Goal: Task Accomplishment & Management: Use online tool/utility

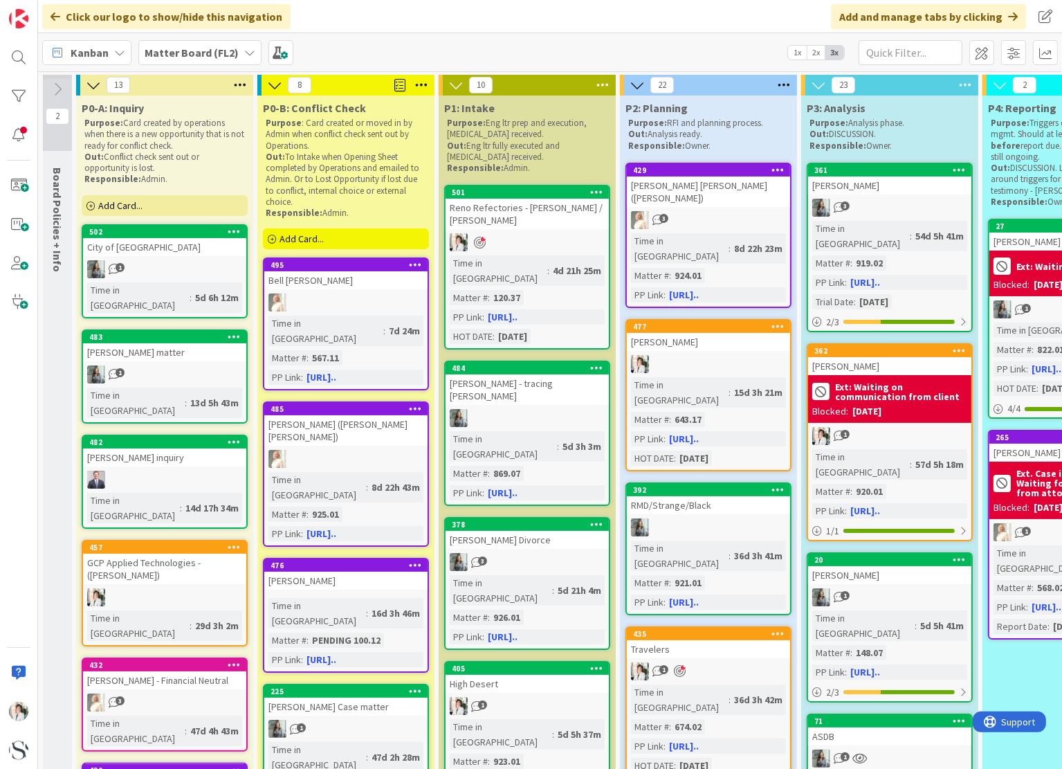
click at [304, 241] on span "Add Card..." at bounding box center [302, 238] width 44 height 12
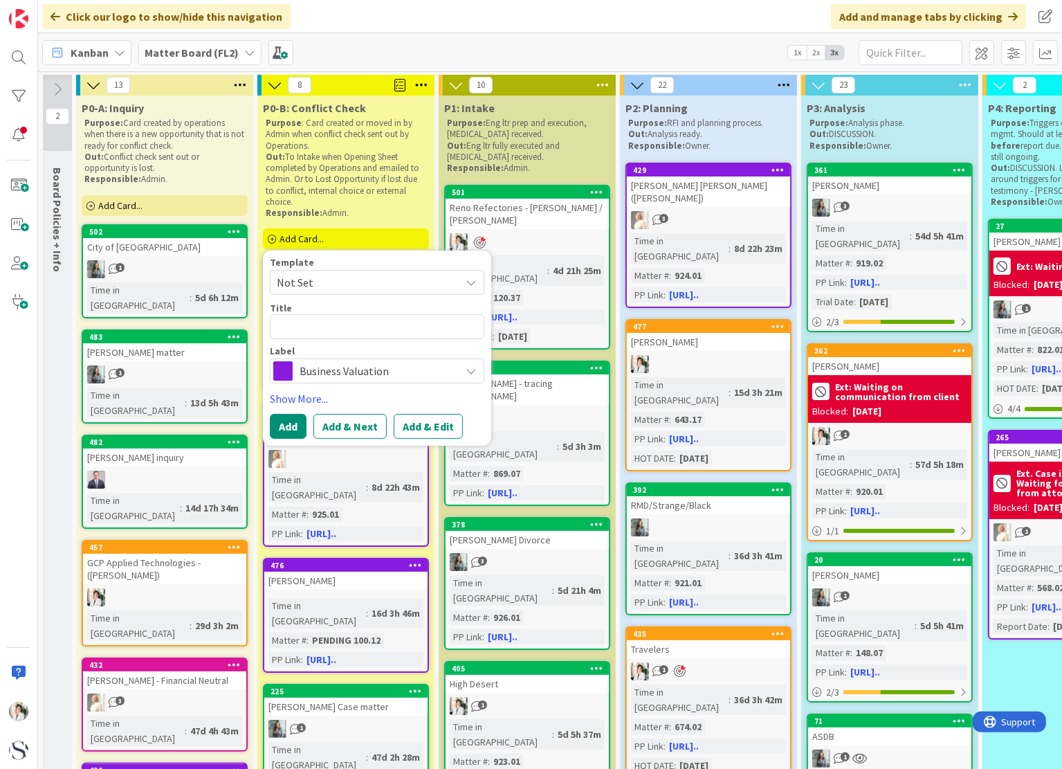
type textarea "x"
type textarea "C"
type textarea "x"
type textarea "Ch"
type textarea "x"
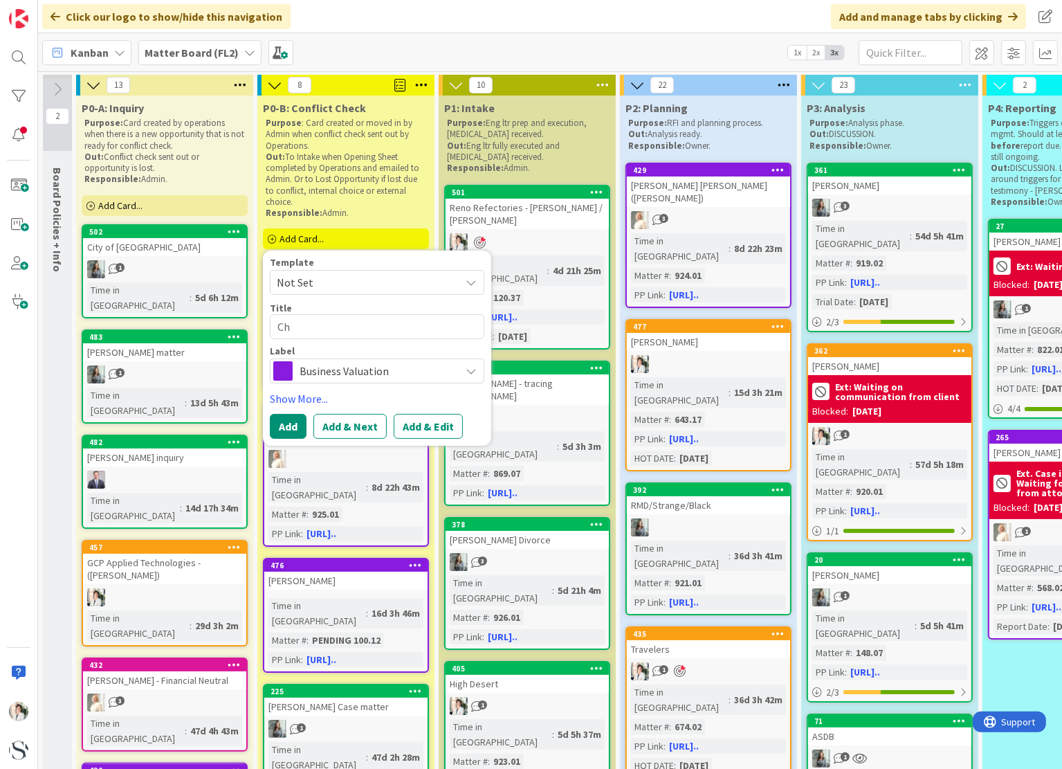
type textarea "Cho"
type textarea "x"
type textarea "[PERSON_NAME]"
type textarea "x"
type textarea "[PERSON_NAME]"
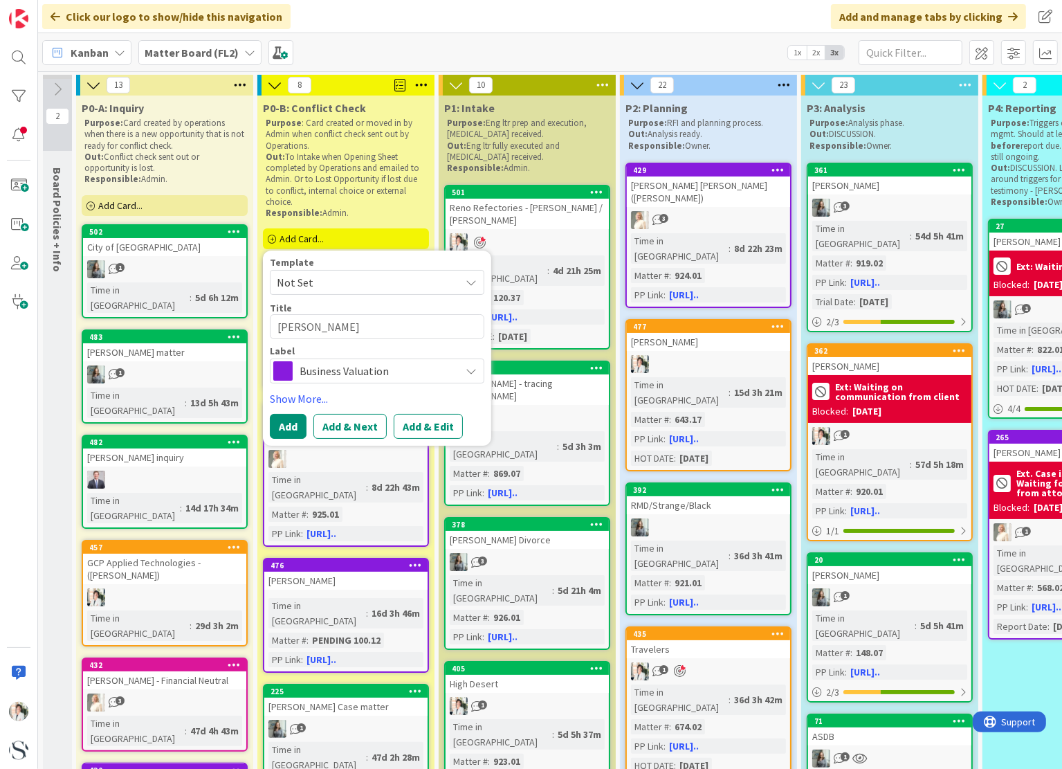
type textarea "x"
type textarea "[PERSON_NAME] /"
type textarea "x"
type textarea "[PERSON_NAME] /"
type textarea "x"
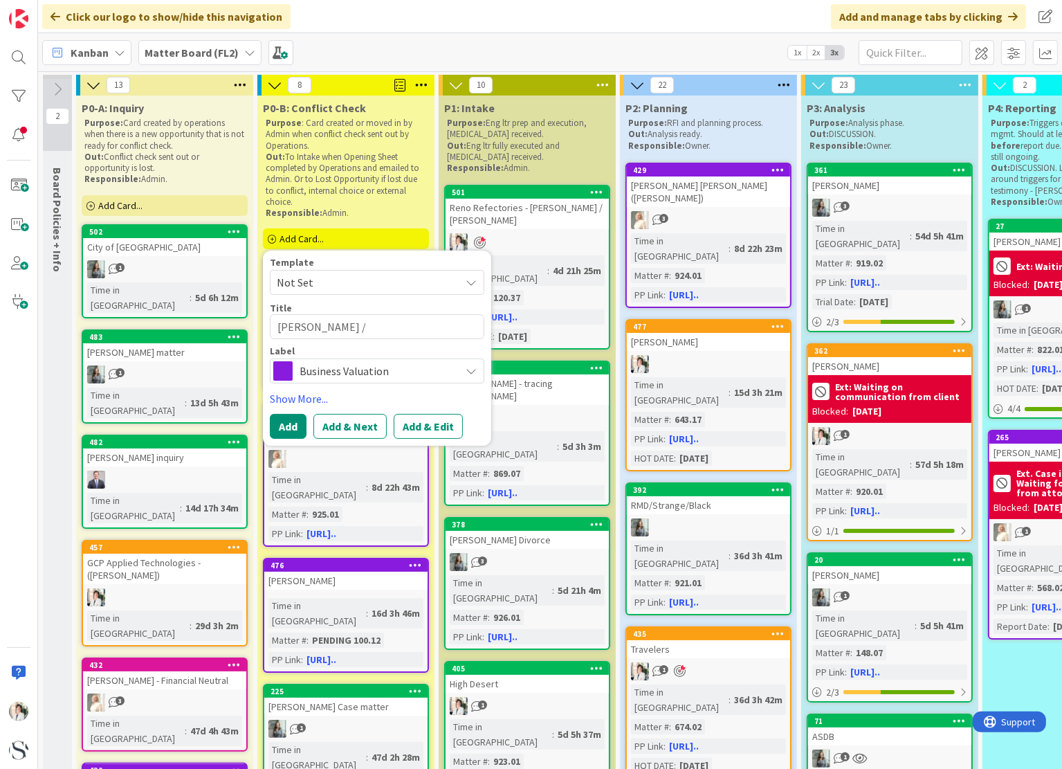
type textarea "[PERSON_NAME] / C"
type textarea "x"
type textarea "[PERSON_NAME] / CS"
type textarea "x"
type textarea "[PERSON_NAME] / CST"
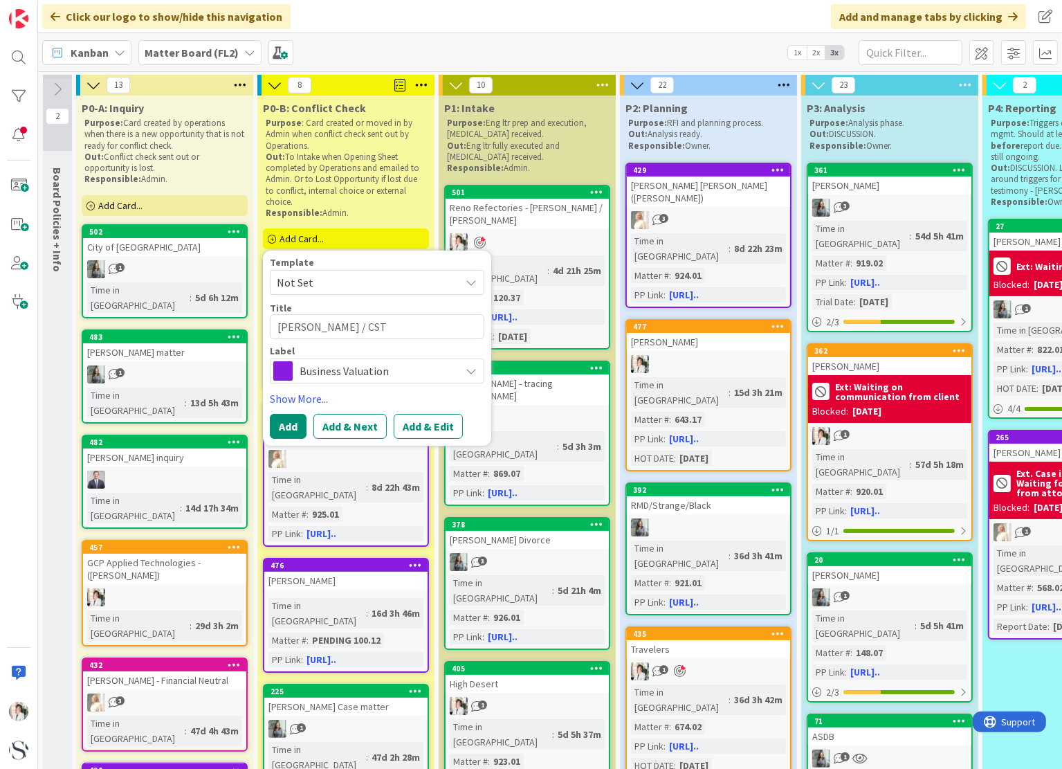
type textarea "x"
type textarea "[PERSON_NAME] / CST"
type textarea "x"
type textarea "[PERSON_NAME] / CST L"
type textarea "x"
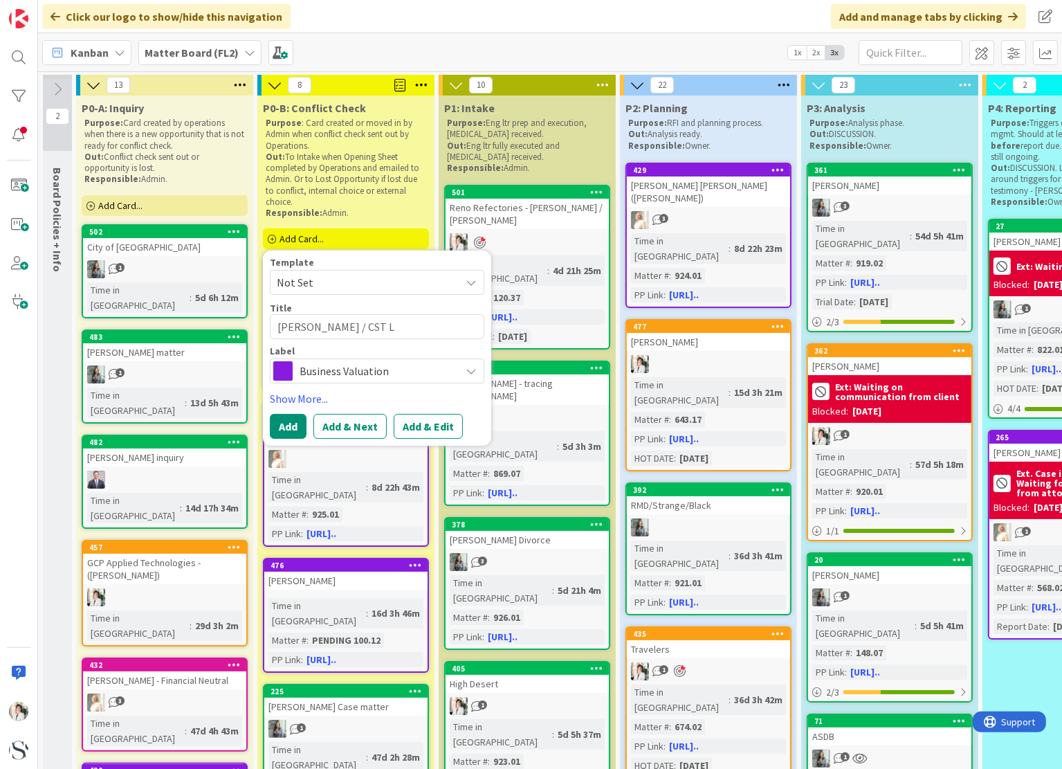
type textarea "[PERSON_NAME] / CST Li"
type textarea "x"
type textarea "[PERSON_NAME] / [PERSON_NAME]"
type textarea "x"
type textarea "[PERSON_NAME] / CST Line"
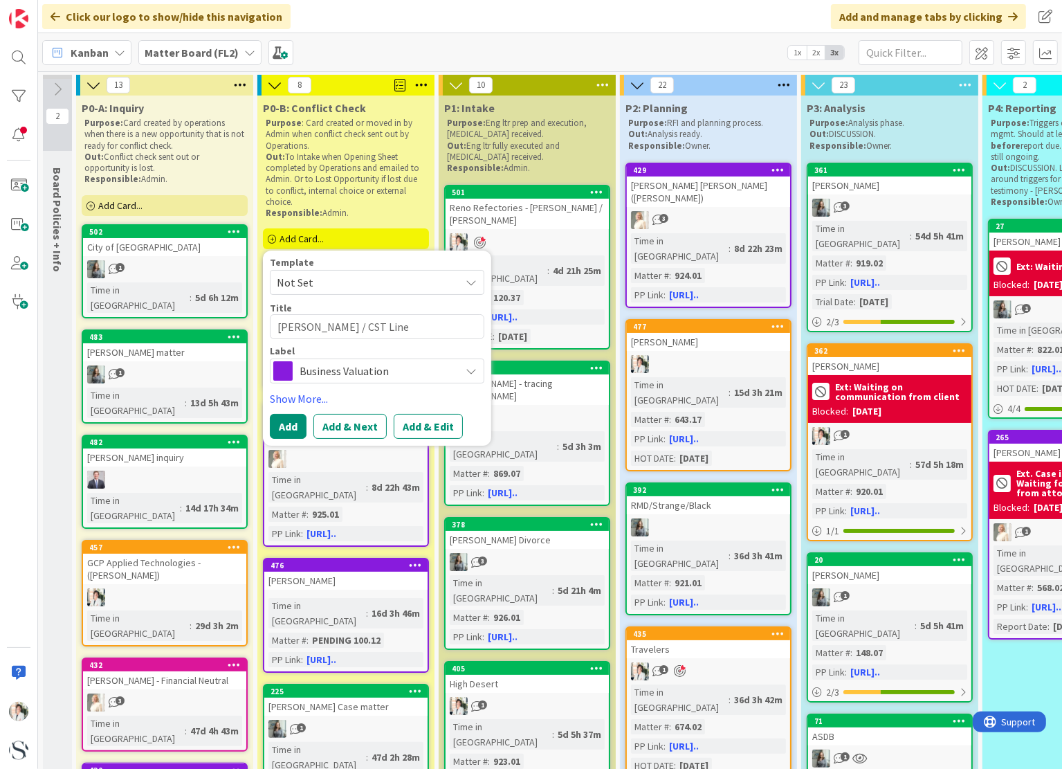
type textarea "x"
type textarea "[PERSON_NAME] / CST Liner"
type textarea "x"
type textarea "[PERSON_NAME] / CST Liners"
type textarea "x"
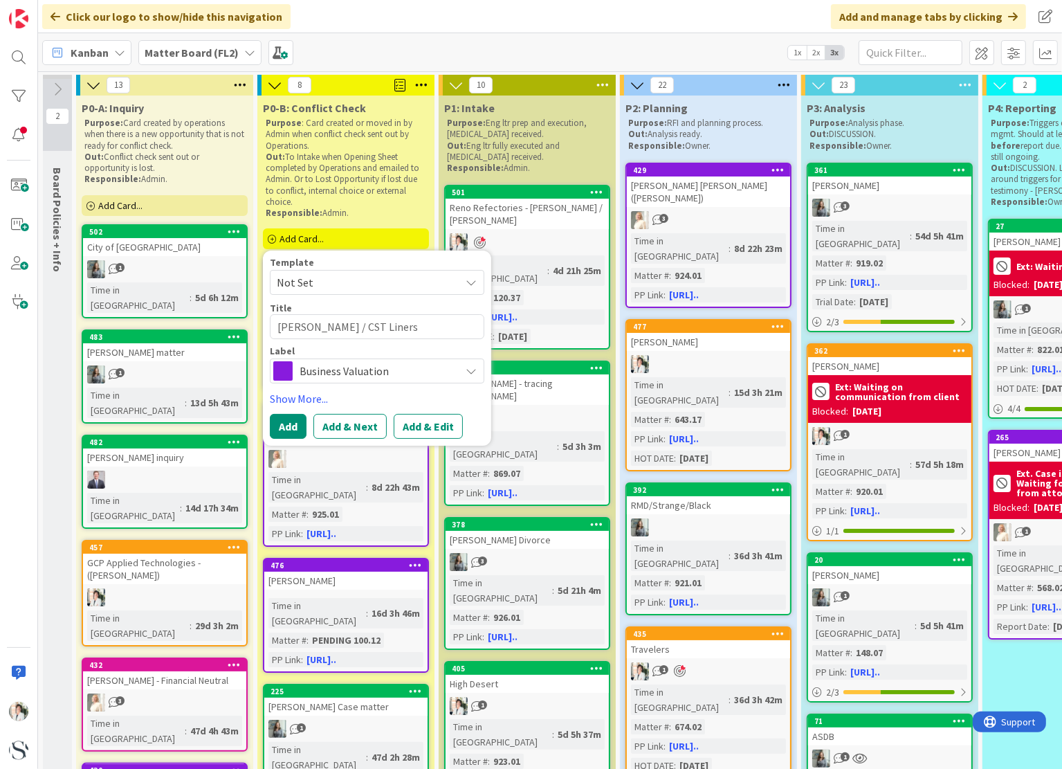
type textarea "[PERSON_NAME] / CST Liners"
type textarea "x"
type textarea "[PERSON_NAME] / CST Liners I"
type textarea "x"
type textarea "[PERSON_NAME] / CST Liners In"
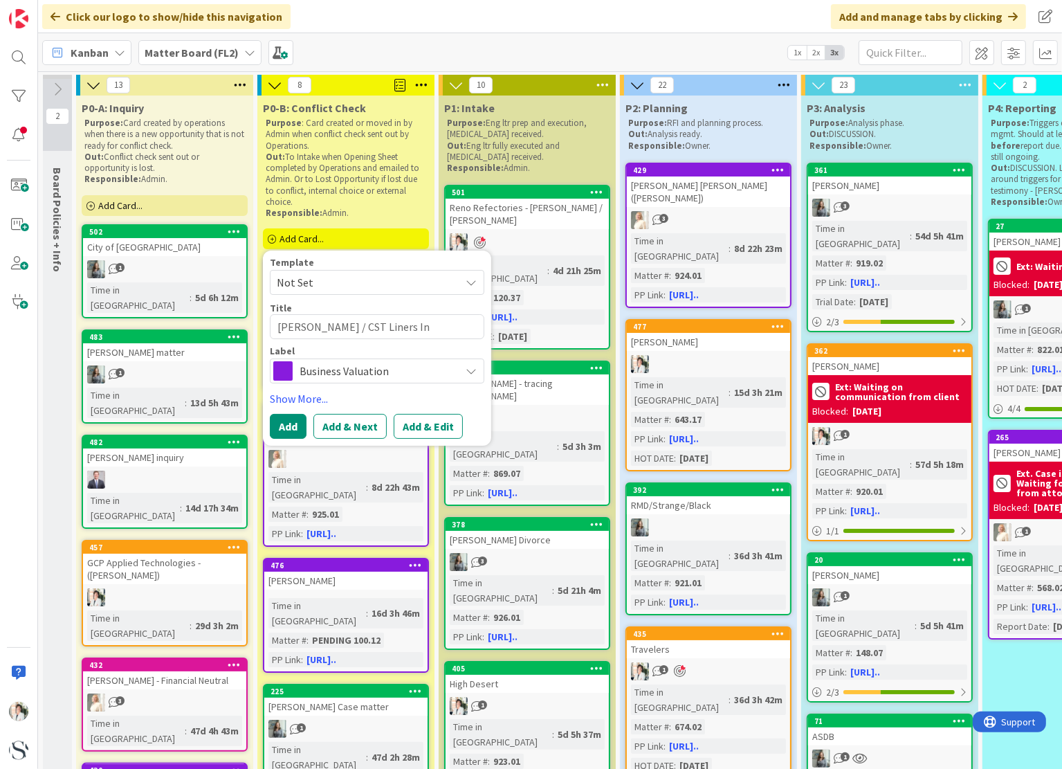
type textarea "x"
type textarea "[PERSON_NAME] / CST Liners Inc"
click at [399, 367] on span "Business Valuation" at bounding box center [377, 370] width 154 height 19
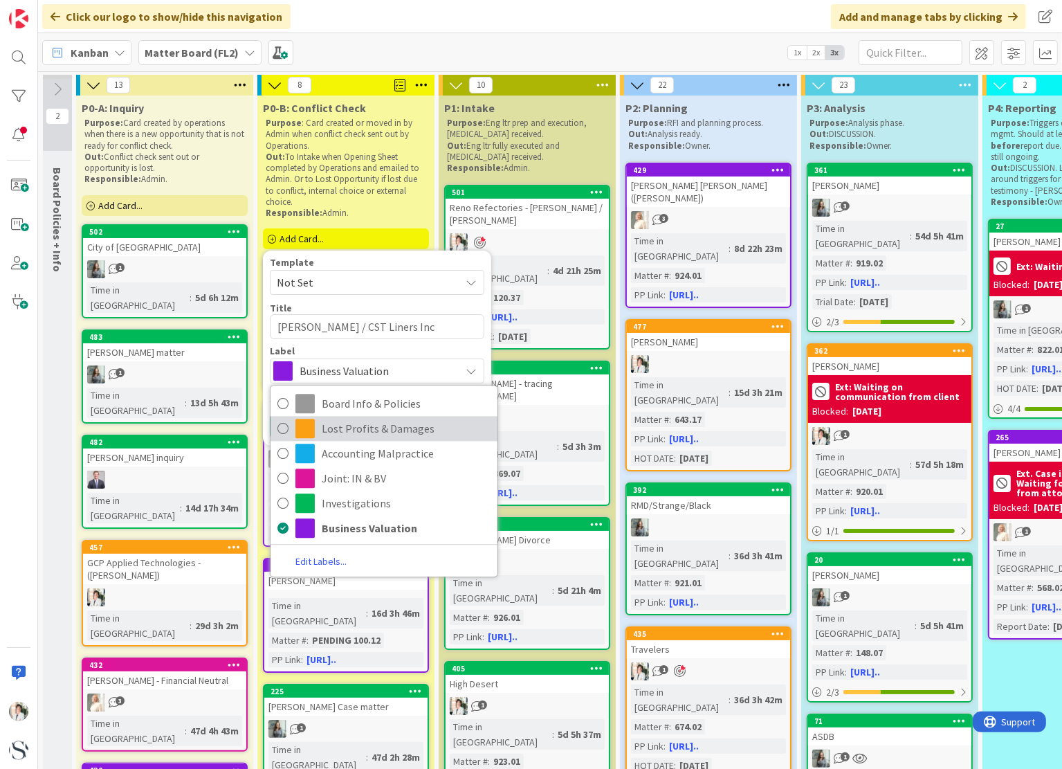
click at [327, 430] on span "Lost Profits & Damages" at bounding box center [406, 429] width 169 height 21
type textarea "x"
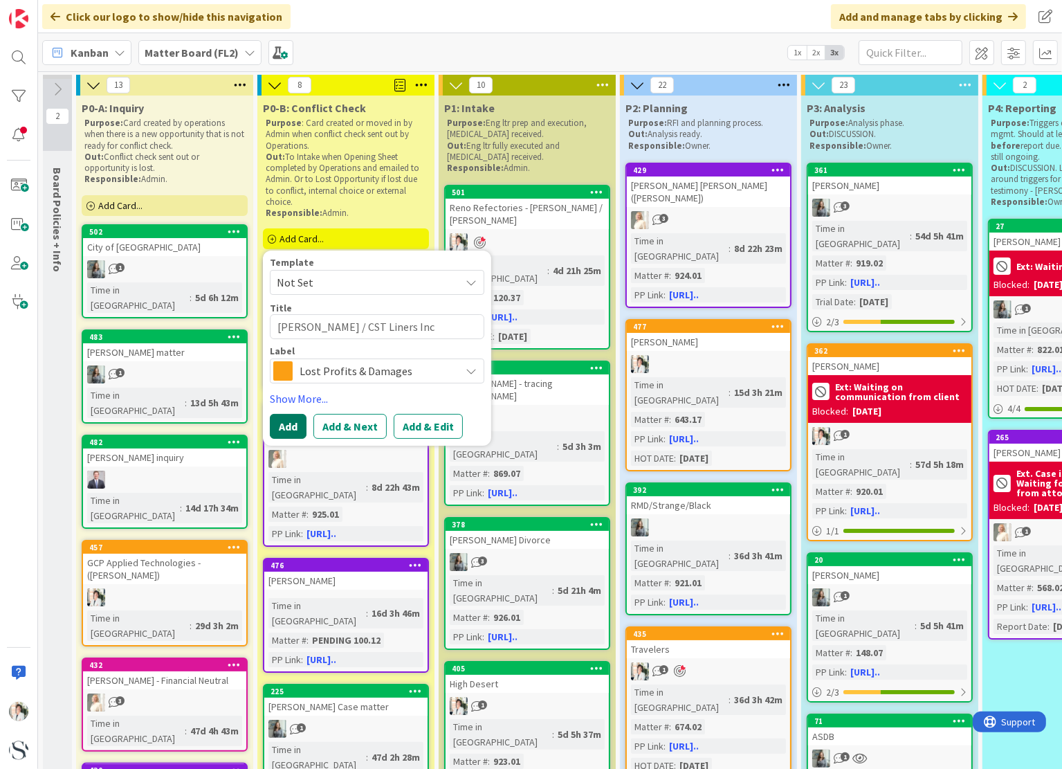
click at [285, 426] on button "Add" at bounding box center [288, 426] width 37 height 25
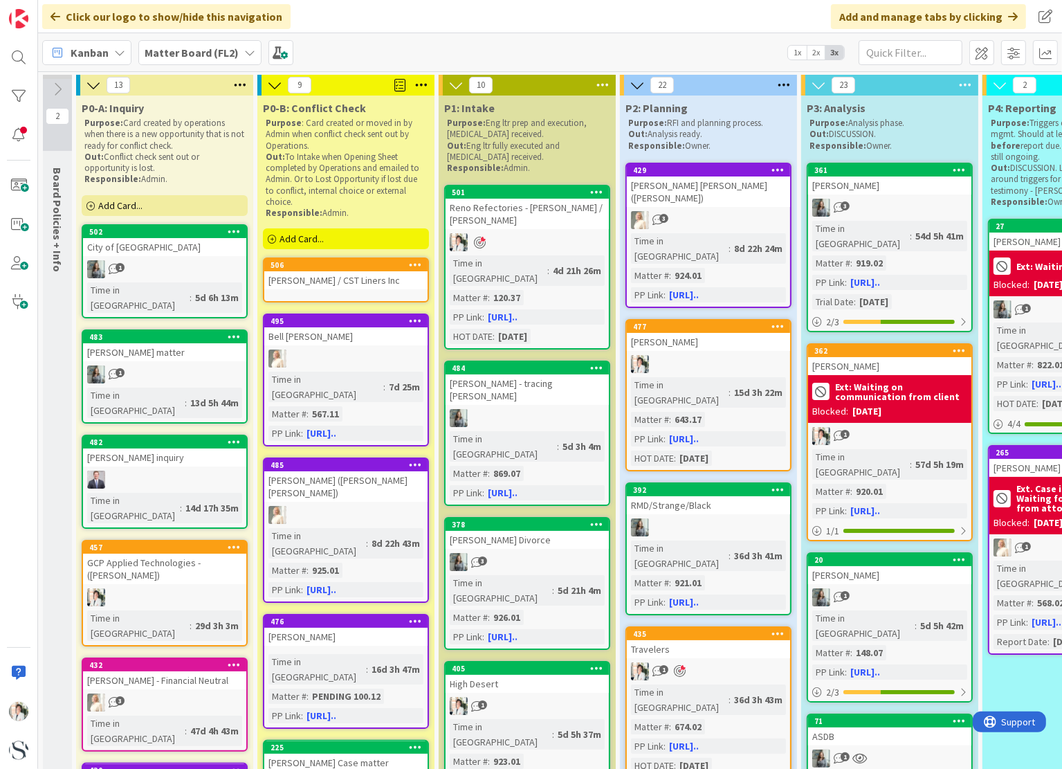
click at [315, 286] on div "[PERSON_NAME] / CST Liners Inc" at bounding box center [345, 280] width 163 height 18
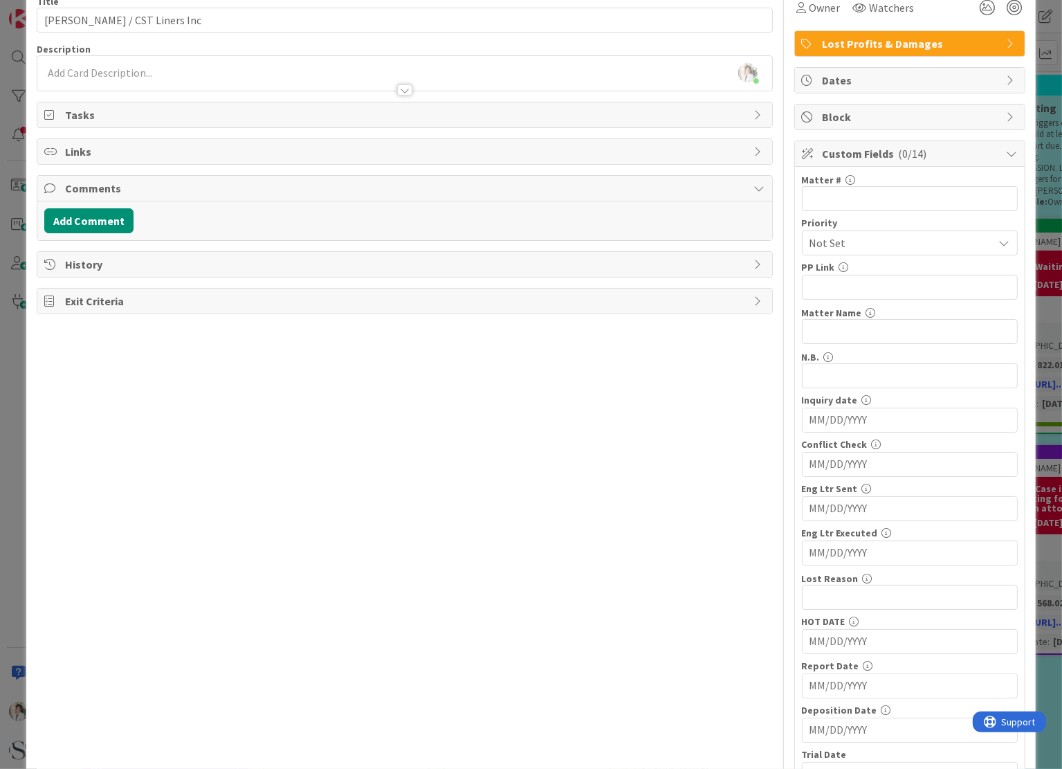
scroll to position [138, 0]
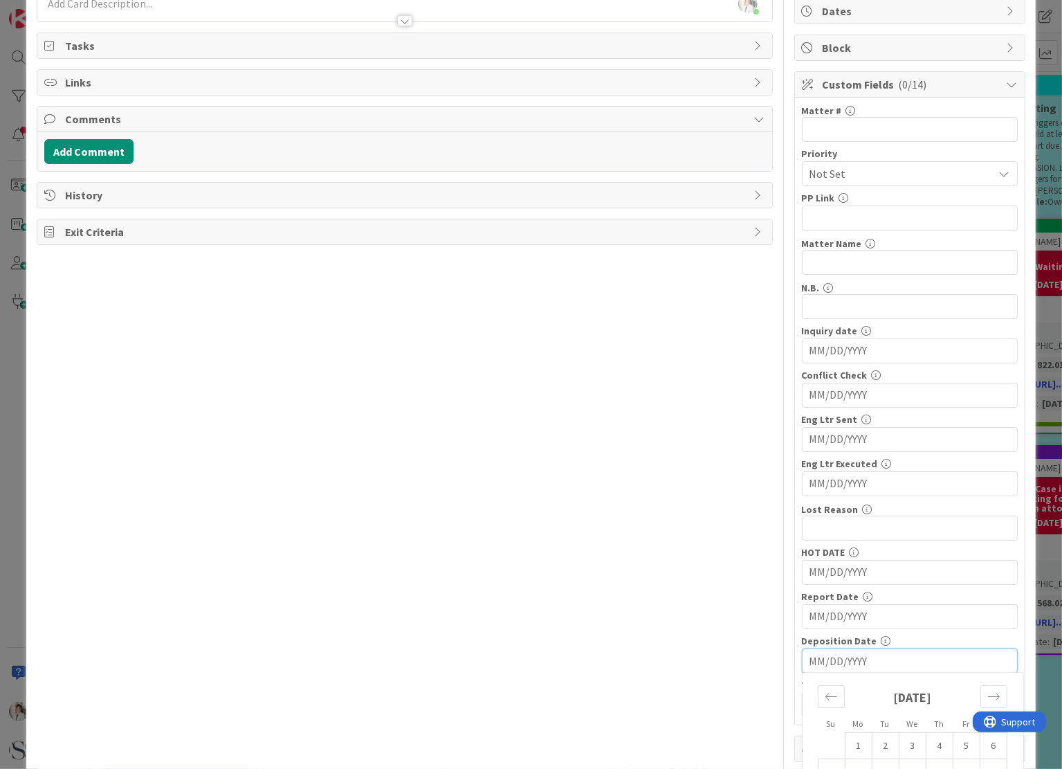
click at [811, 655] on input "MM/DD/YYYY" at bounding box center [910, 661] width 201 height 24
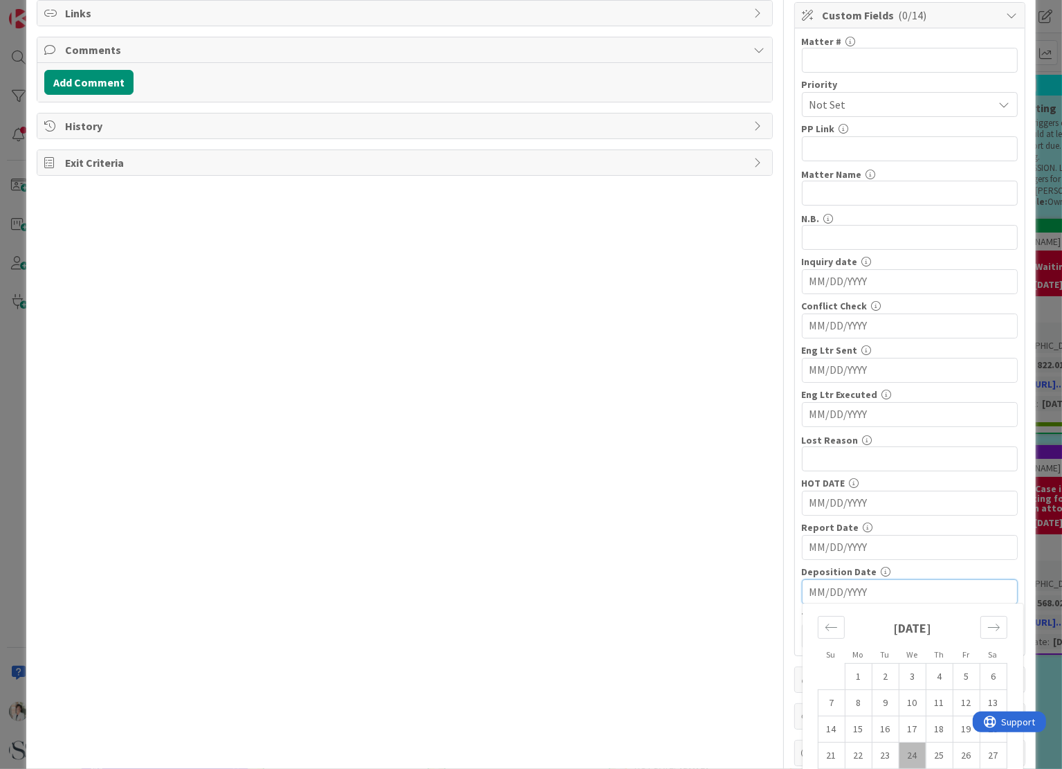
scroll to position [245, 0]
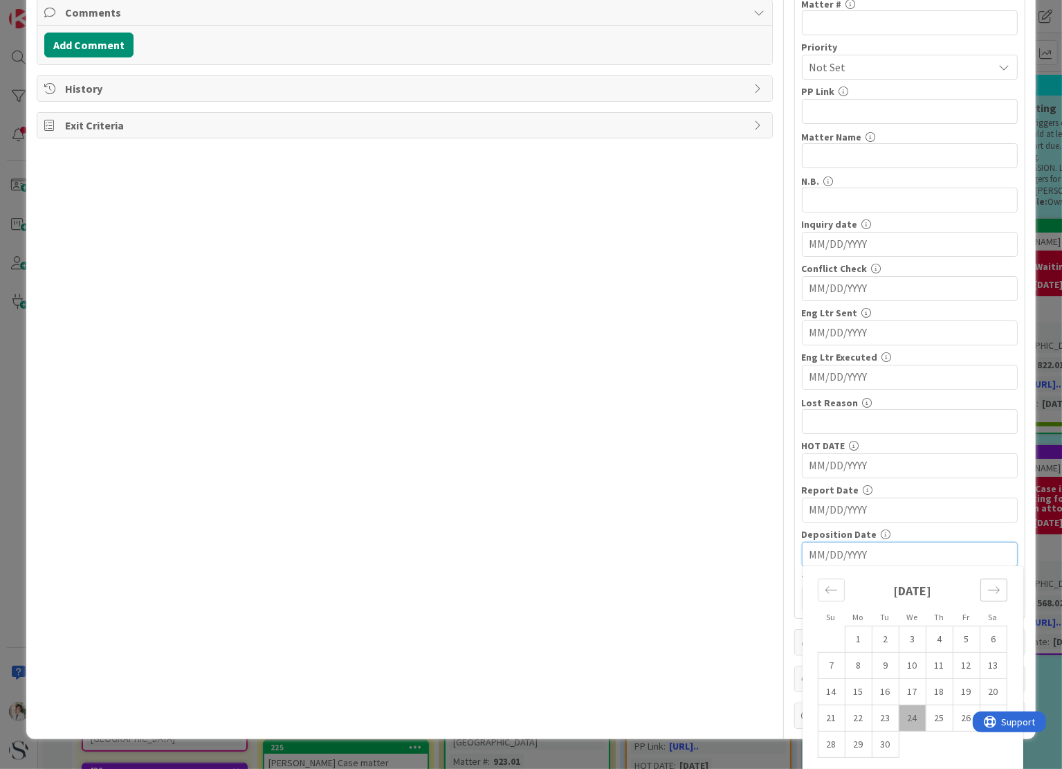
click at [985, 578] on div "Move forward to switch to the next month." at bounding box center [993, 589] width 27 height 23
click at [953, 637] on td "3" at bounding box center [966, 639] width 27 height 26
type input "[DATE]"
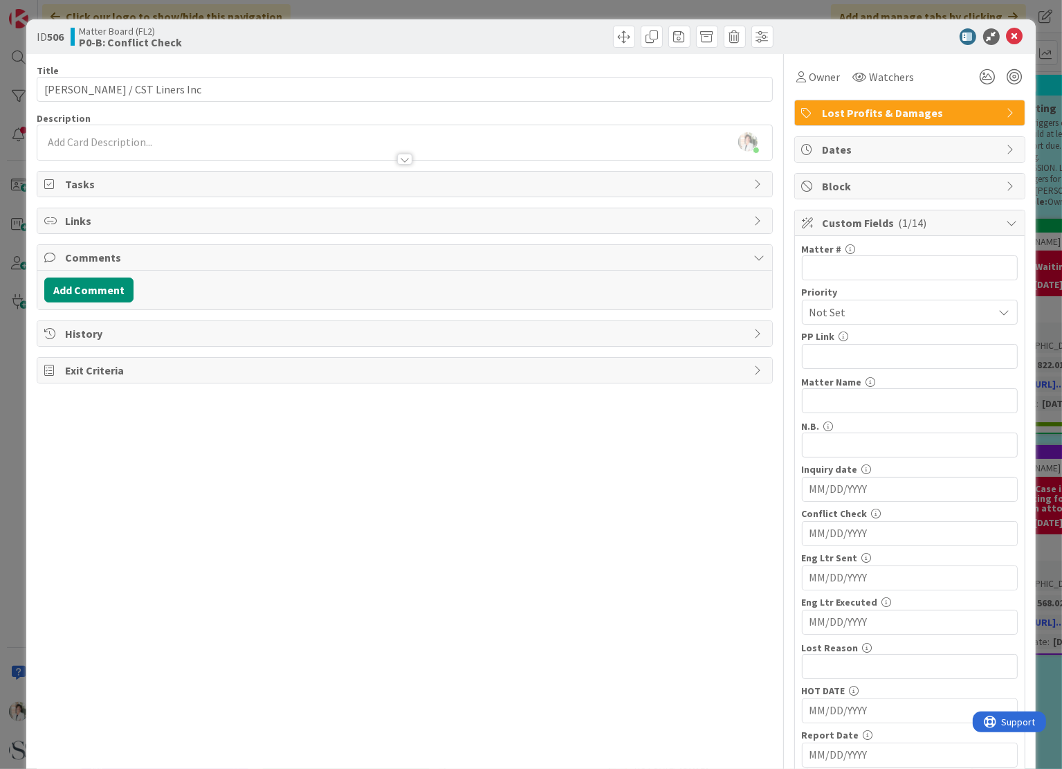
scroll to position [138, 0]
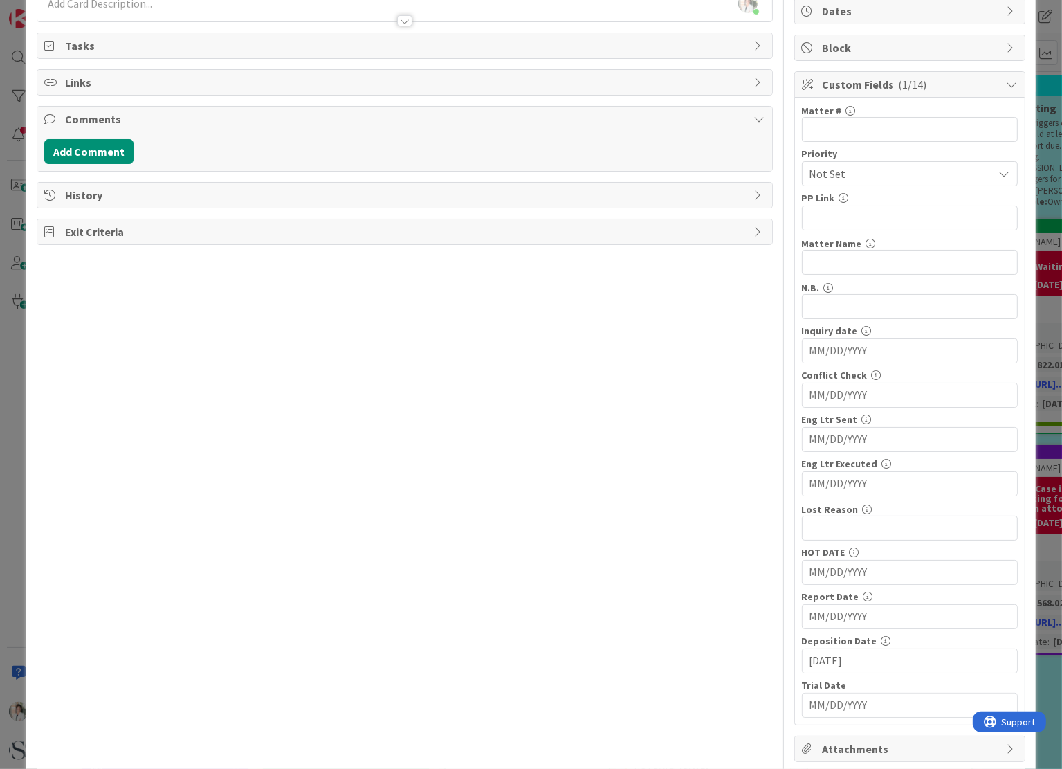
click at [822, 344] on input "MM/DD/YYYY" at bounding box center [910, 351] width 201 height 24
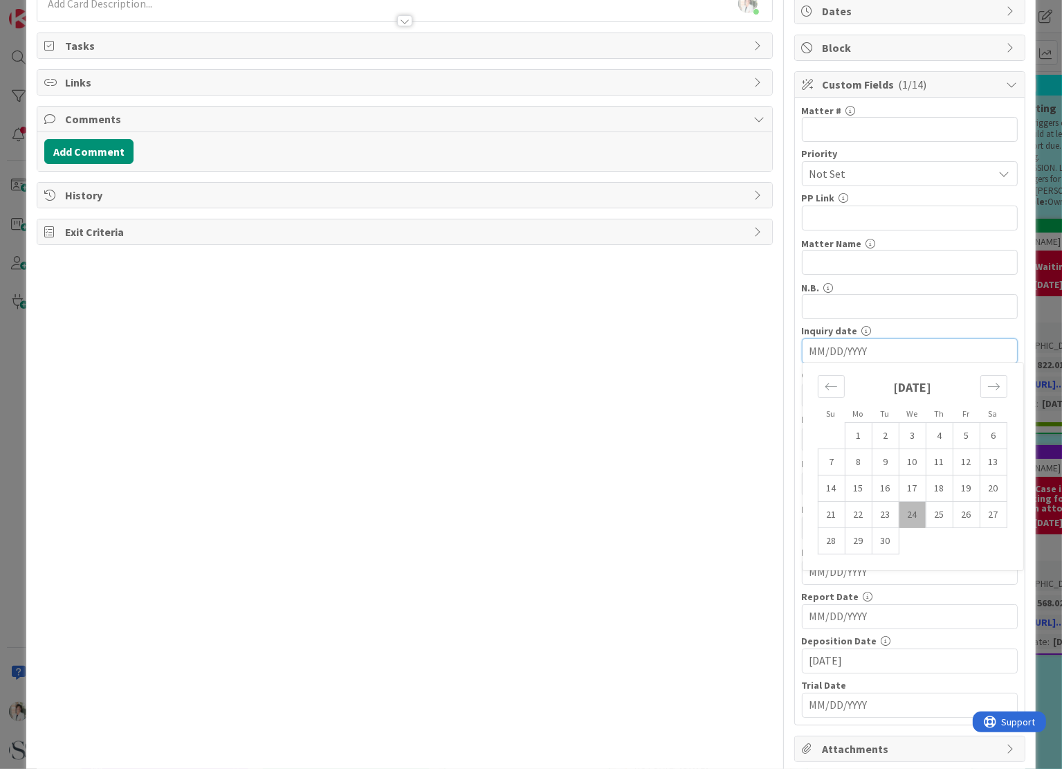
click at [904, 519] on td "24" at bounding box center [912, 515] width 27 height 26
type input "[DATE]"
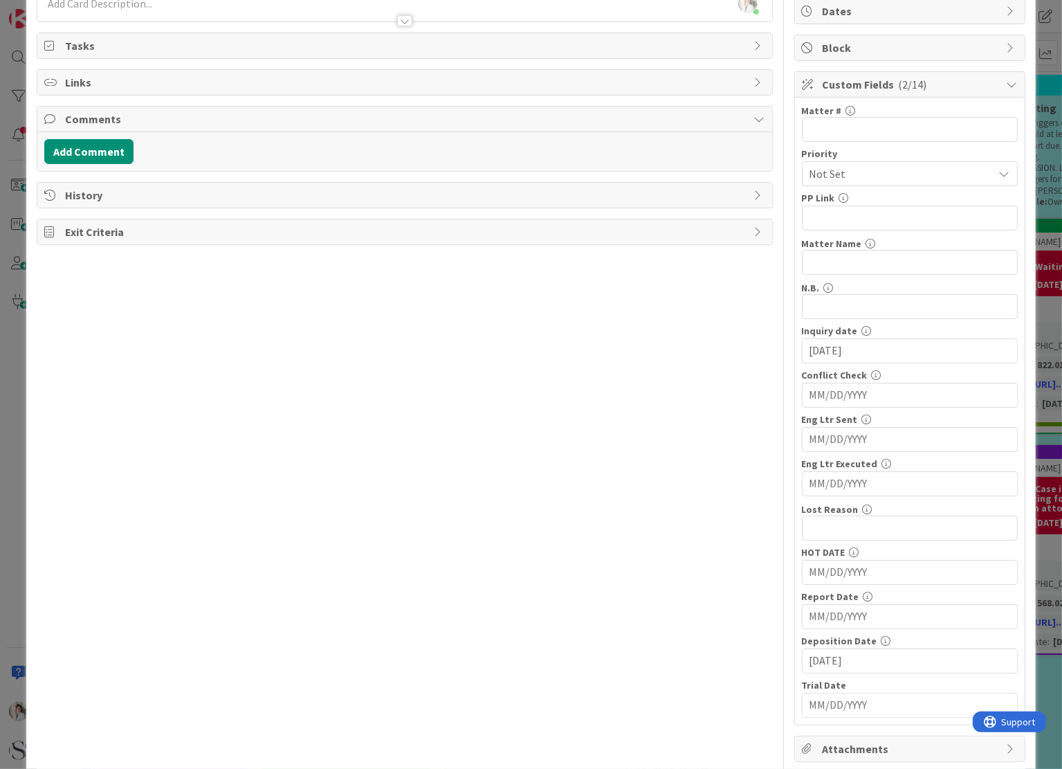
click at [817, 395] on input "MM/DD/YYYY" at bounding box center [910, 395] width 201 height 24
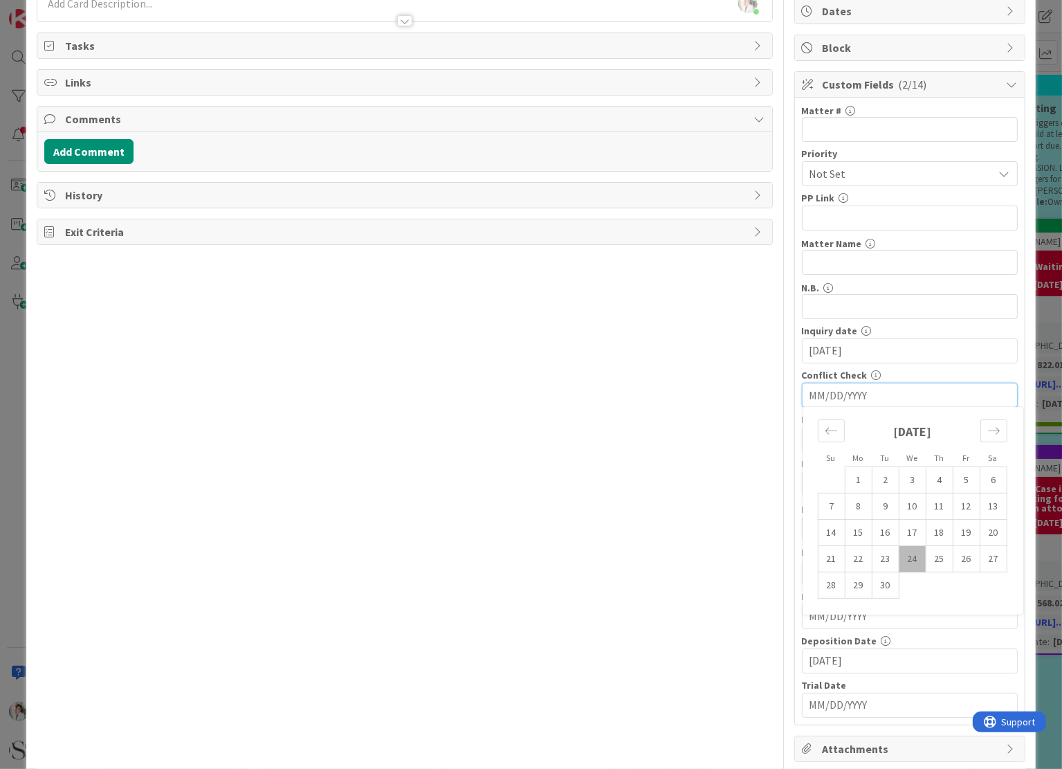
click at [900, 553] on td "24" at bounding box center [912, 559] width 27 height 26
type input "[DATE]"
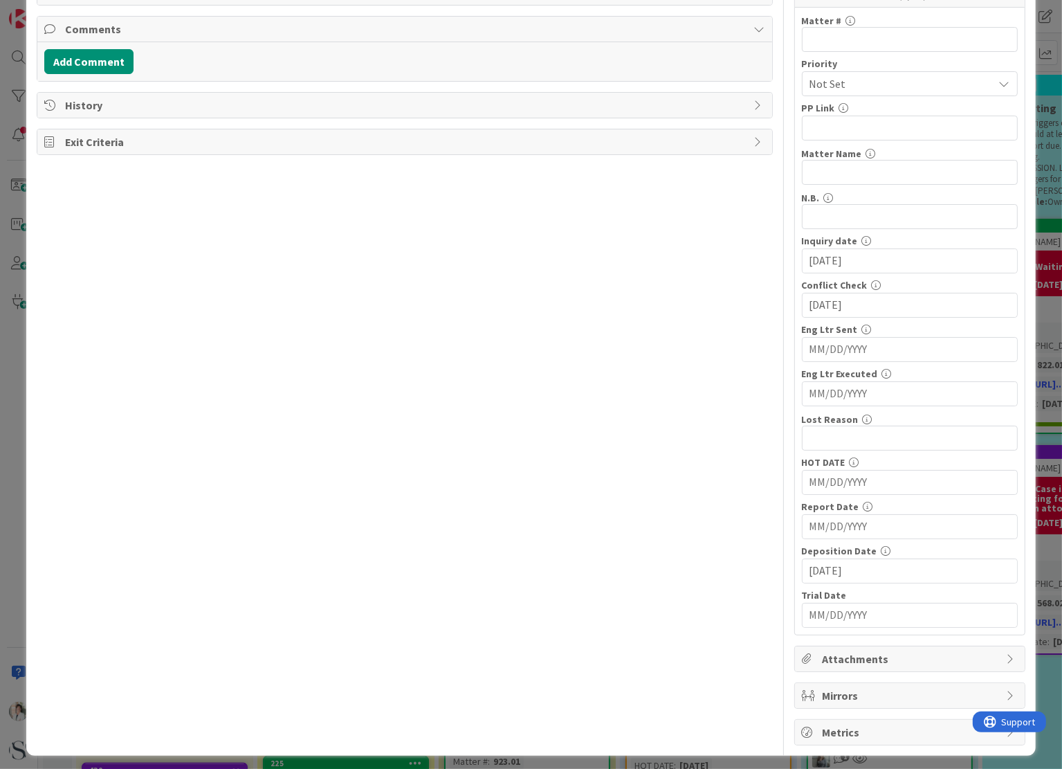
scroll to position [0, 0]
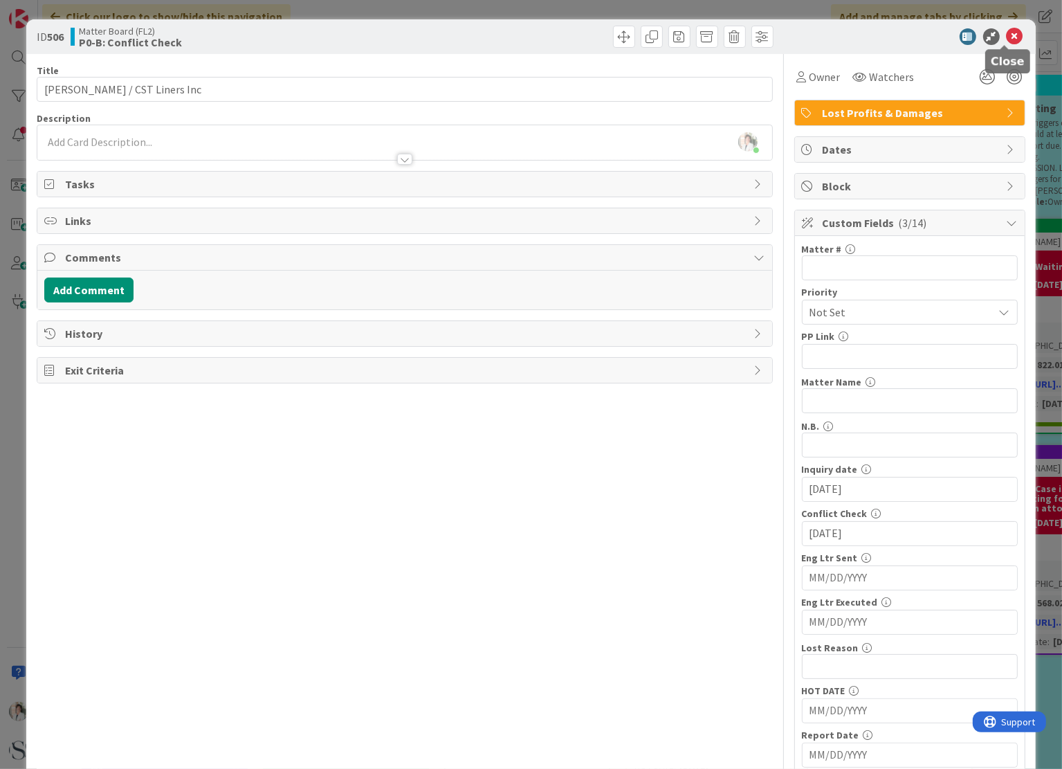
click at [1007, 35] on icon at bounding box center [1015, 36] width 17 height 17
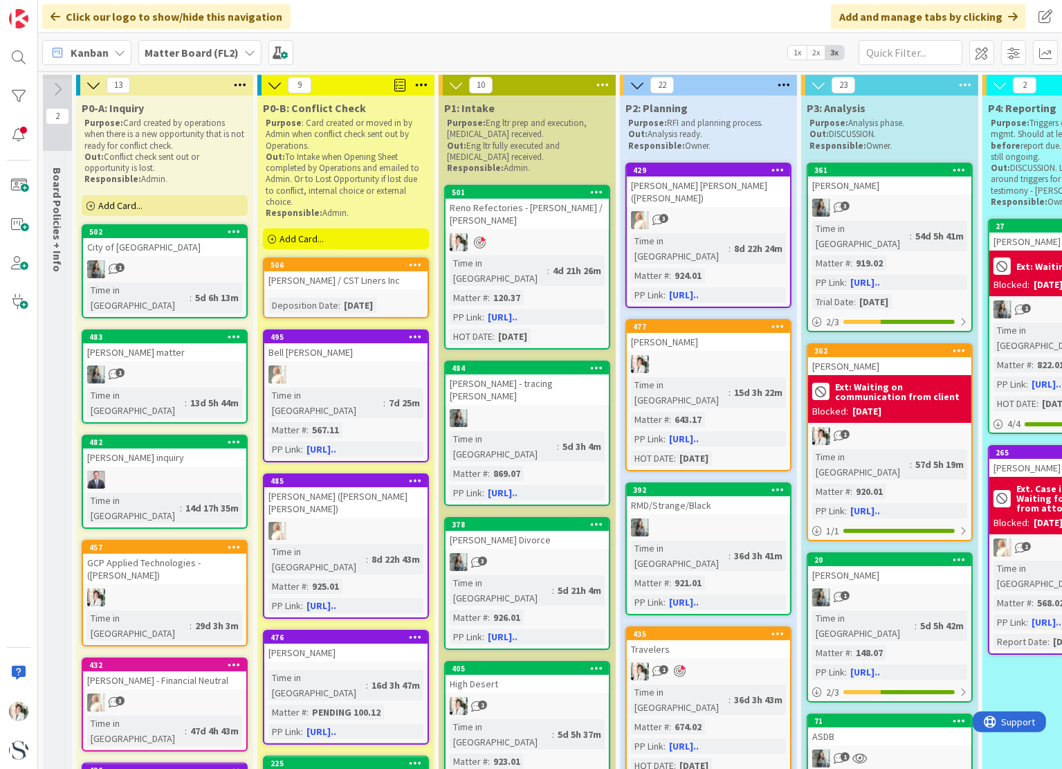
click at [327, 304] on div "Deposition Date" at bounding box center [303, 305] width 70 height 15
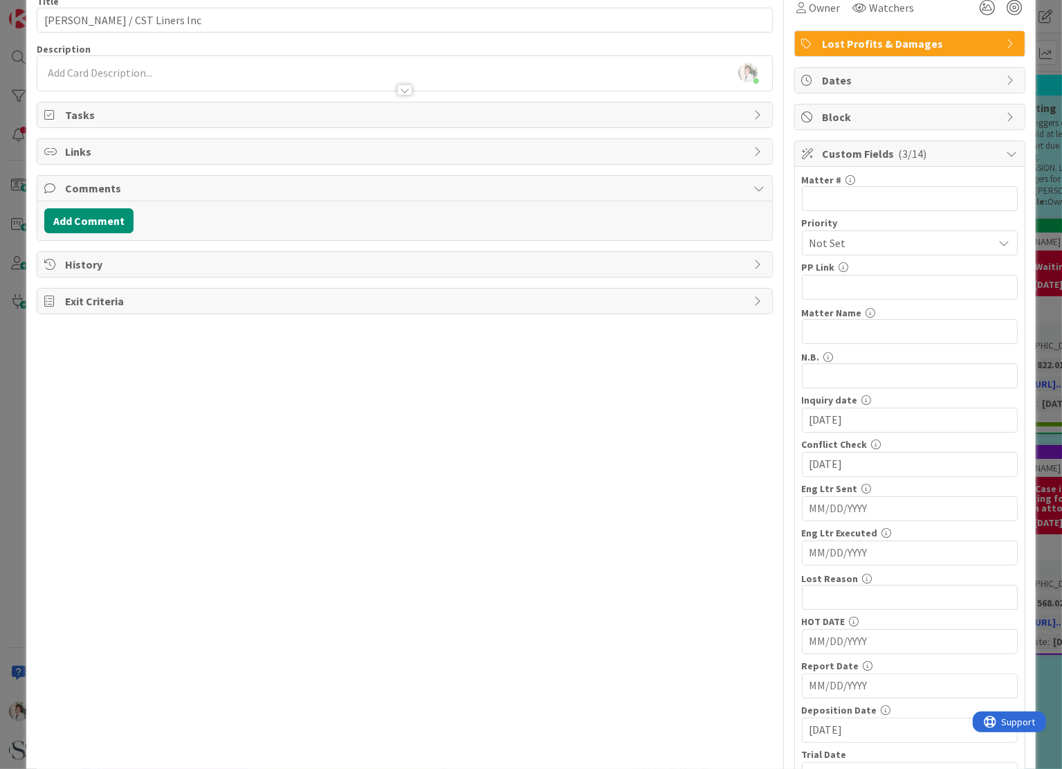
scroll to position [138, 0]
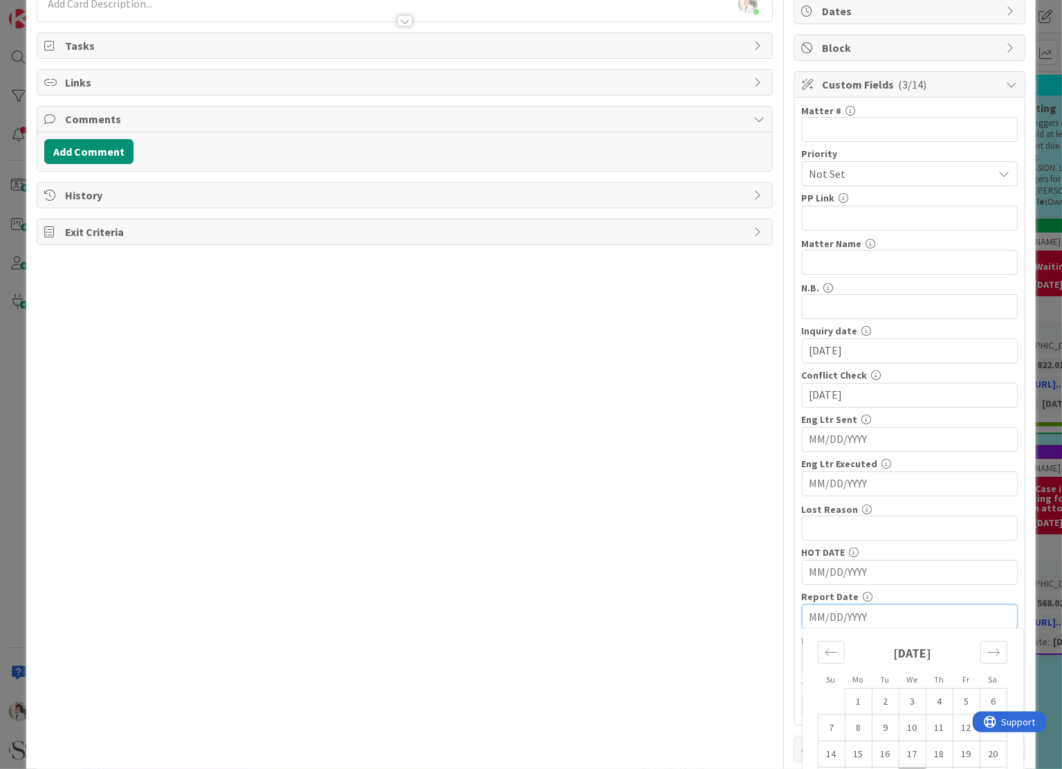
drag, startPoint x: 878, startPoint y: 613, endPoint x: 779, endPoint y: 614, distance: 98.9
click at [779, 614] on div "Title 21 / 128 [PERSON_NAME] / CST Liners Inc Description [PERSON_NAME] just jo…" at bounding box center [531, 376] width 988 height 920
click at [991, 646] on div "Move forward to switch to the next month." at bounding box center [993, 652] width 27 height 23
click at [953, 691] on td "3" at bounding box center [966, 701] width 27 height 26
type input "[DATE]"
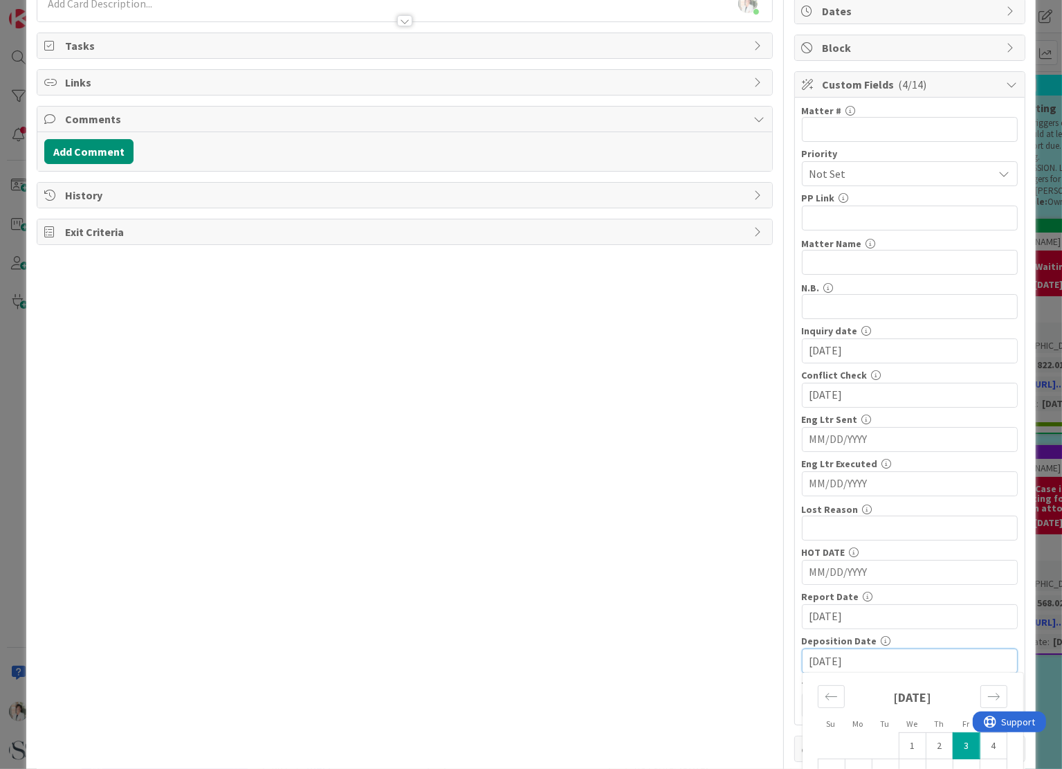
drag, startPoint x: 855, startPoint y: 660, endPoint x: 767, endPoint y: 657, distance: 88.6
click at [767, 657] on div "Title 21 / 128 [PERSON_NAME] / CST Liners Inc Description [PERSON_NAME] just jo…" at bounding box center [531, 376] width 988 height 920
click at [706, 605] on div "Title 21 / 128 [PERSON_NAME] / CST Liners Inc Description [PERSON_NAME] just jo…" at bounding box center [405, 376] width 736 height 920
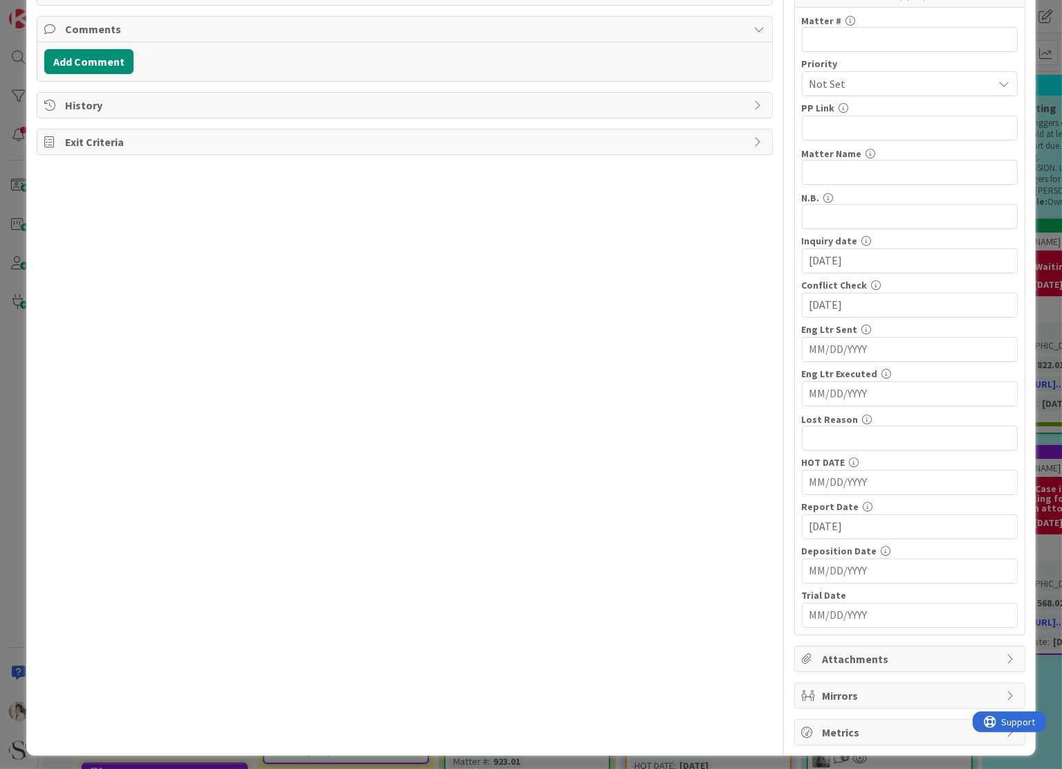
scroll to position [0, 0]
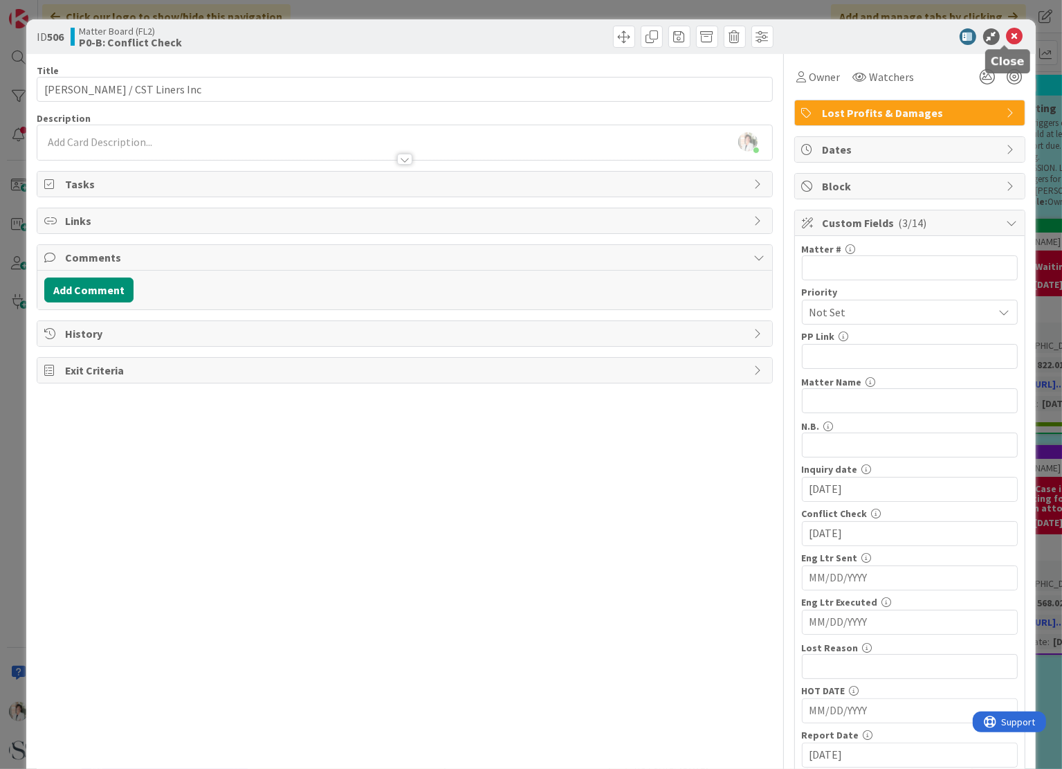
click at [1008, 35] on icon at bounding box center [1015, 36] width 17 height 17
